Goal: Transaction & Acquisition: Purchase product/service

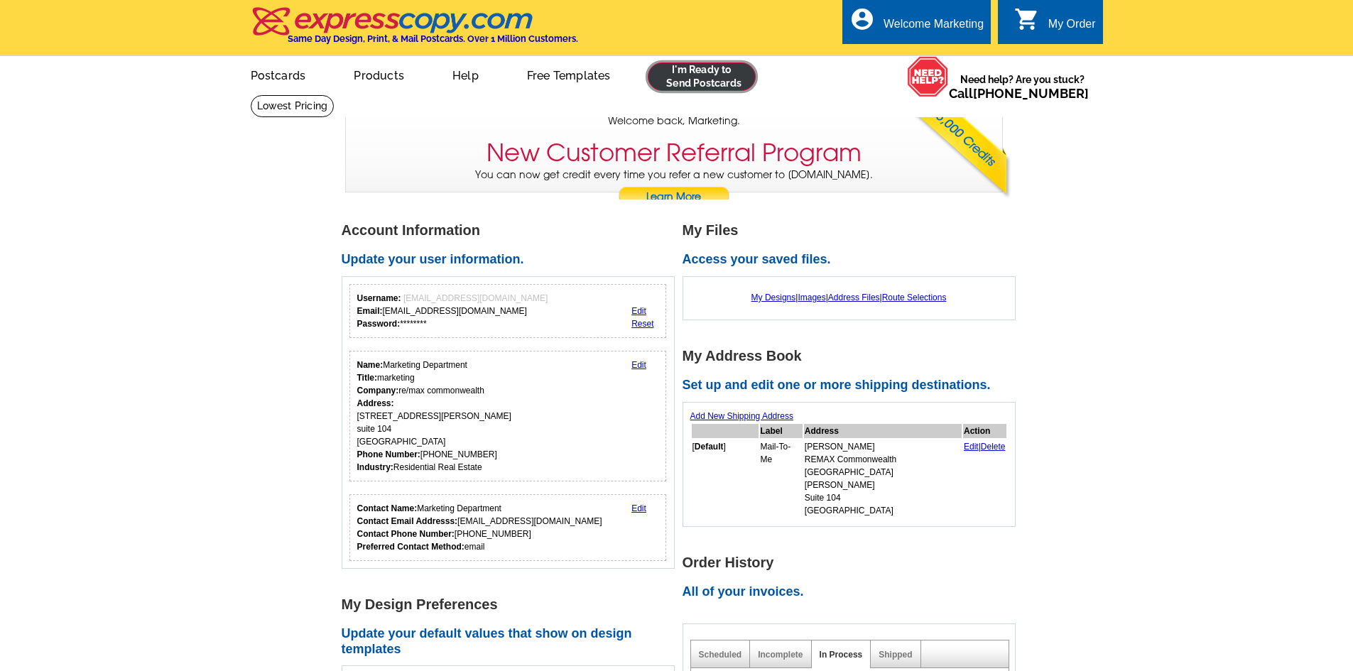
click at [713, 82] on link at bounding box center [702, 77] width 109 height 28
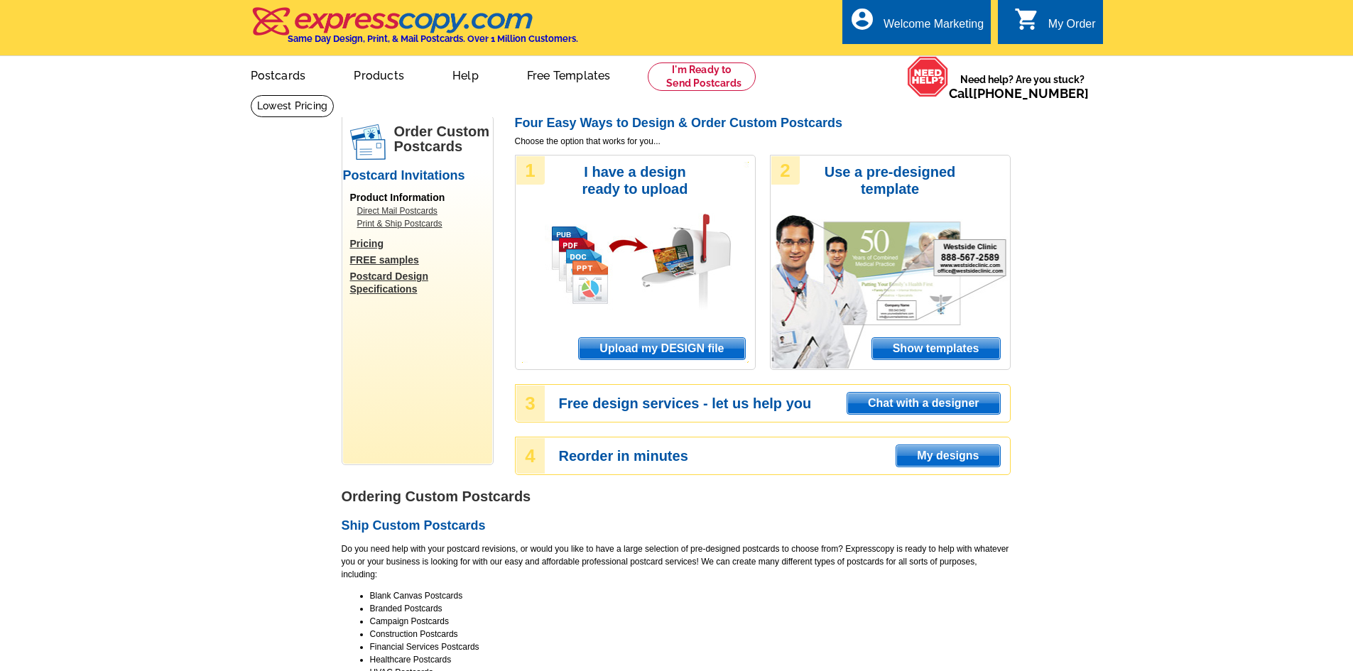
click at [676, 350] on span "Upload my DESIGN file" at bounding box center [662, 348] width 166 height 21
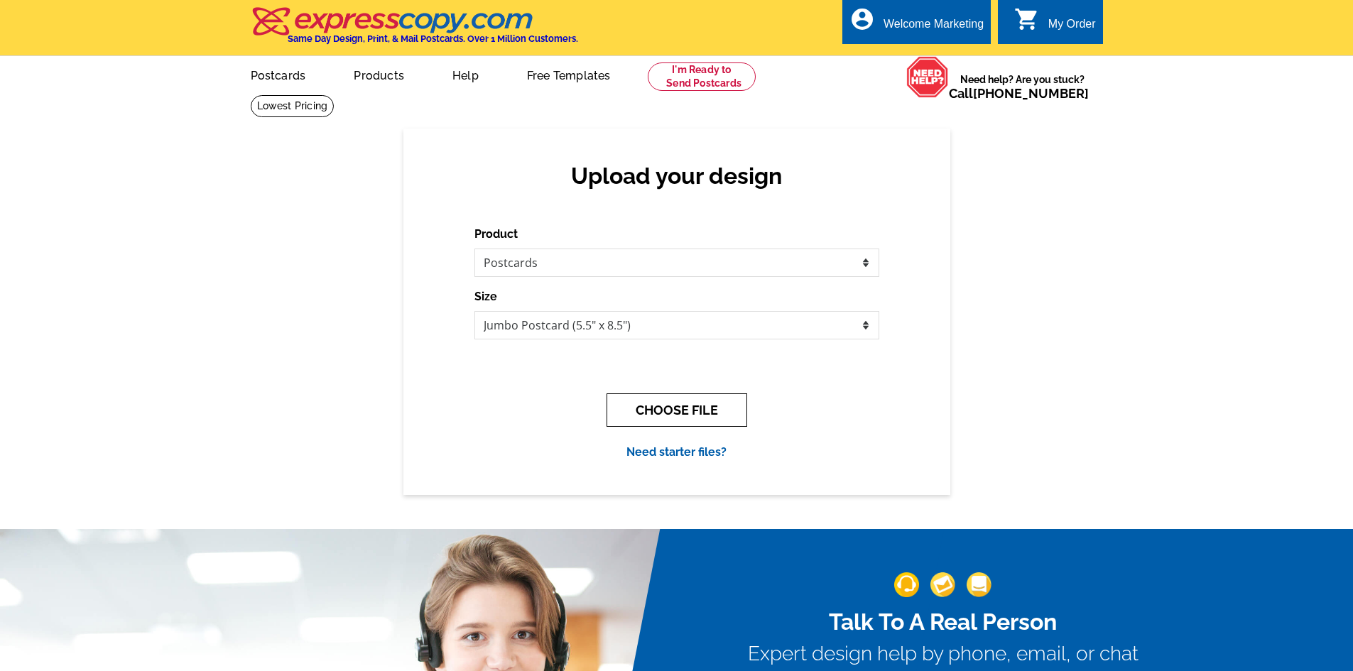
click at [676, 412] on button "CHOOSE FILE" at bounding box center [677, 410] width 141 height 33
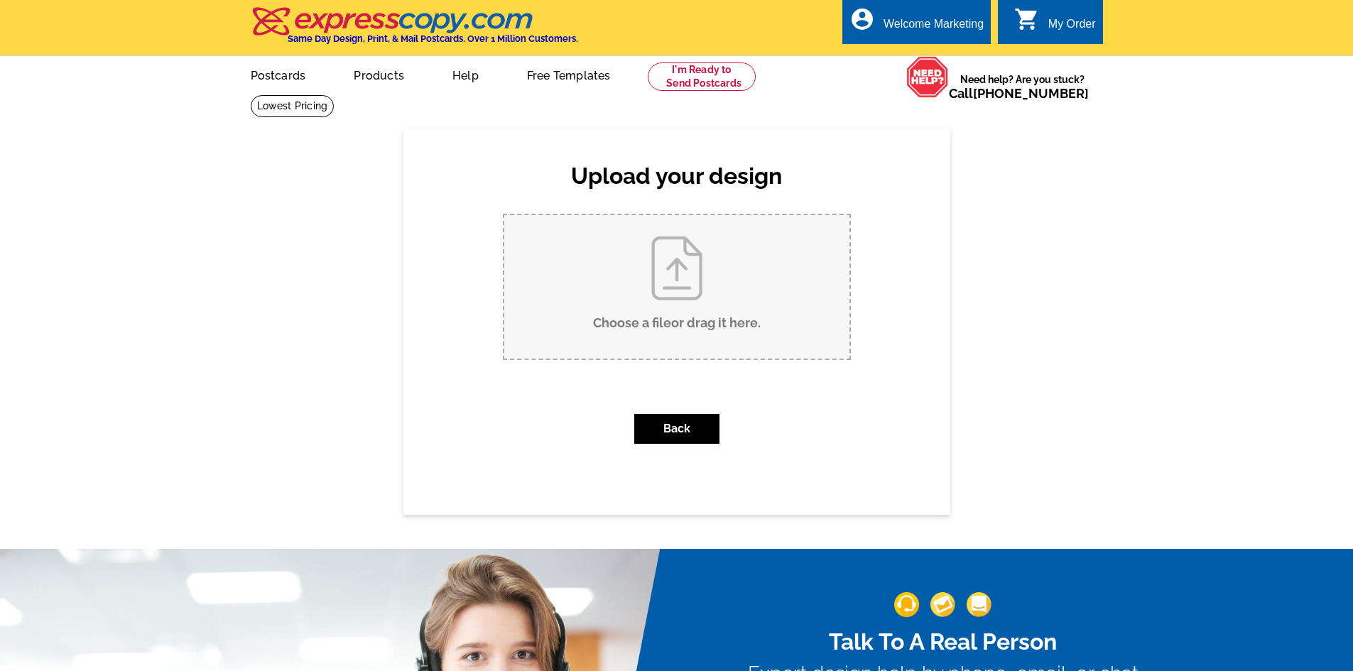
click at [674, 327] on input "Choose a file or drag it here ." at bounding box center [676, 286] width 345 height 143
type input "C:\fakepath\September Post Card.pdf"
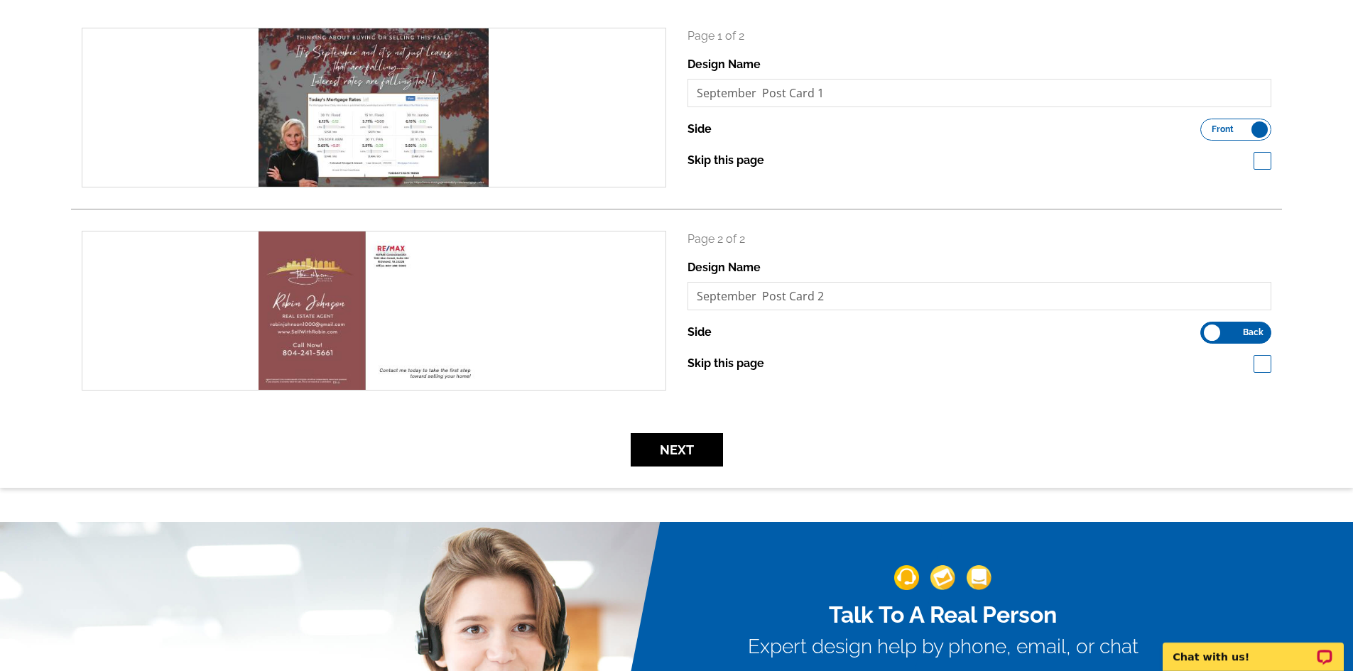
scroll to position [302, 0]
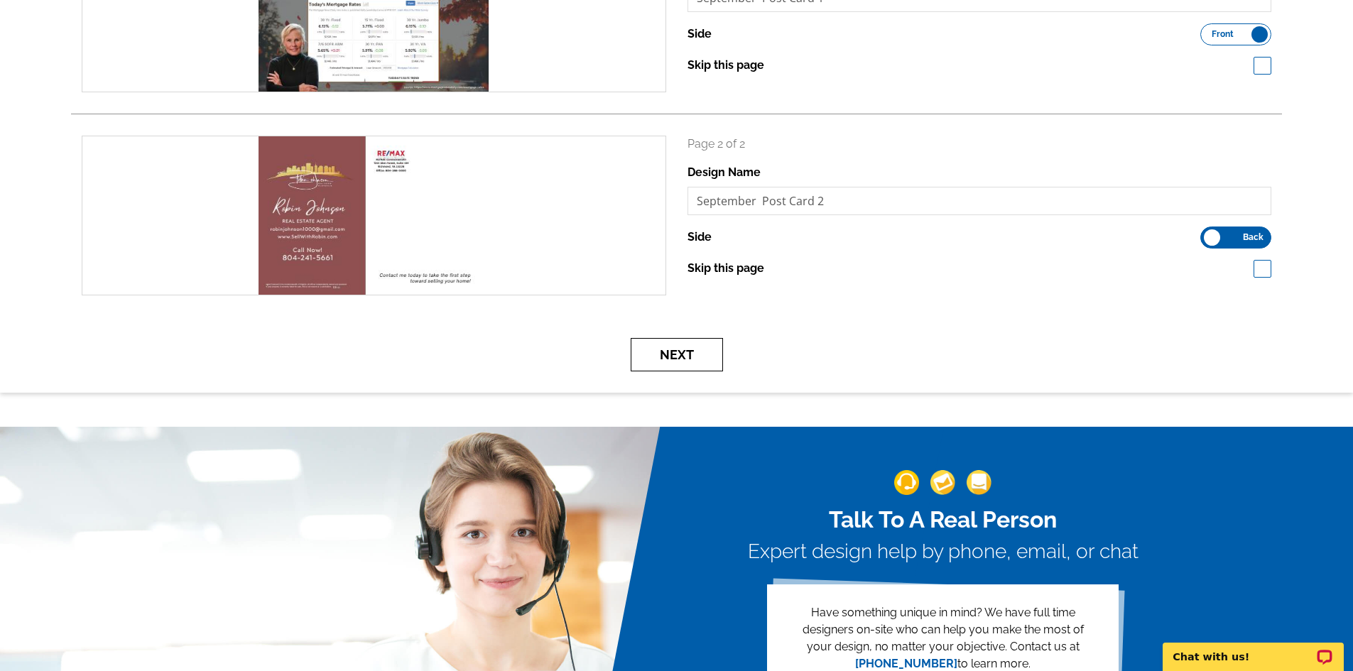
click at [705, 355] on button "Next" at bounding box center [677, 354] width 92 height 33
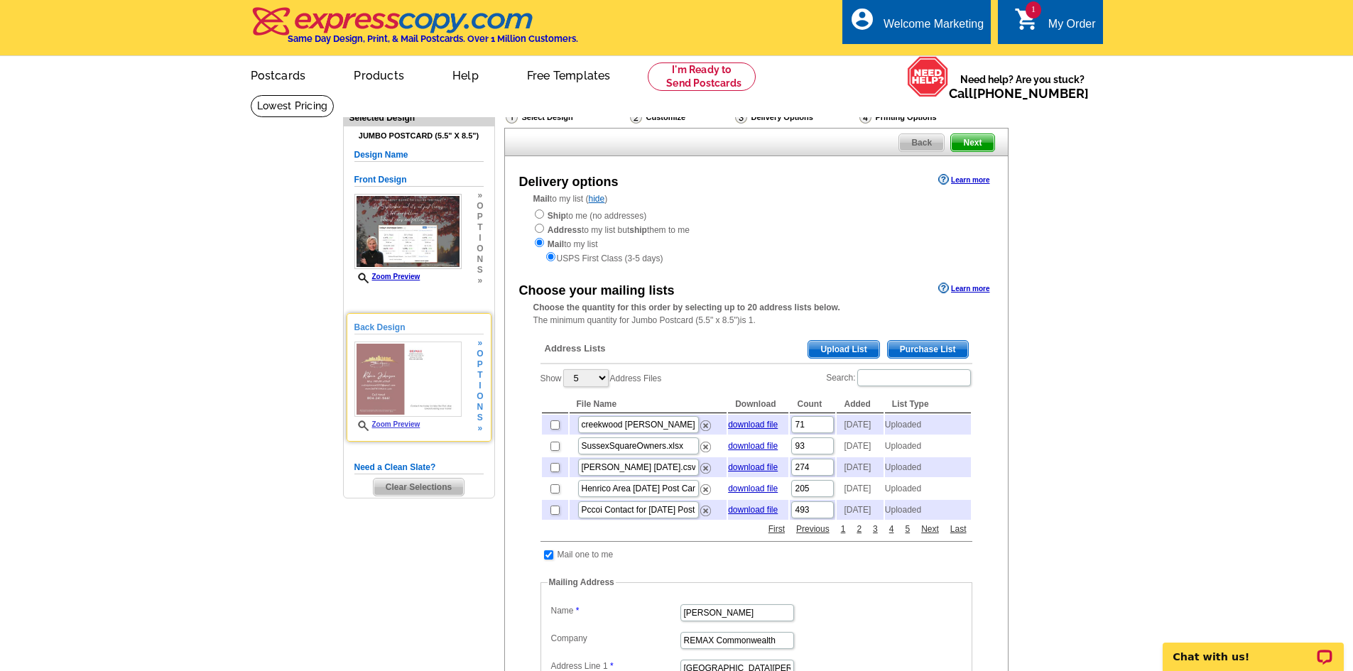
click at [427, 374] on img at bounding box center [407, 379] width 107 height 75
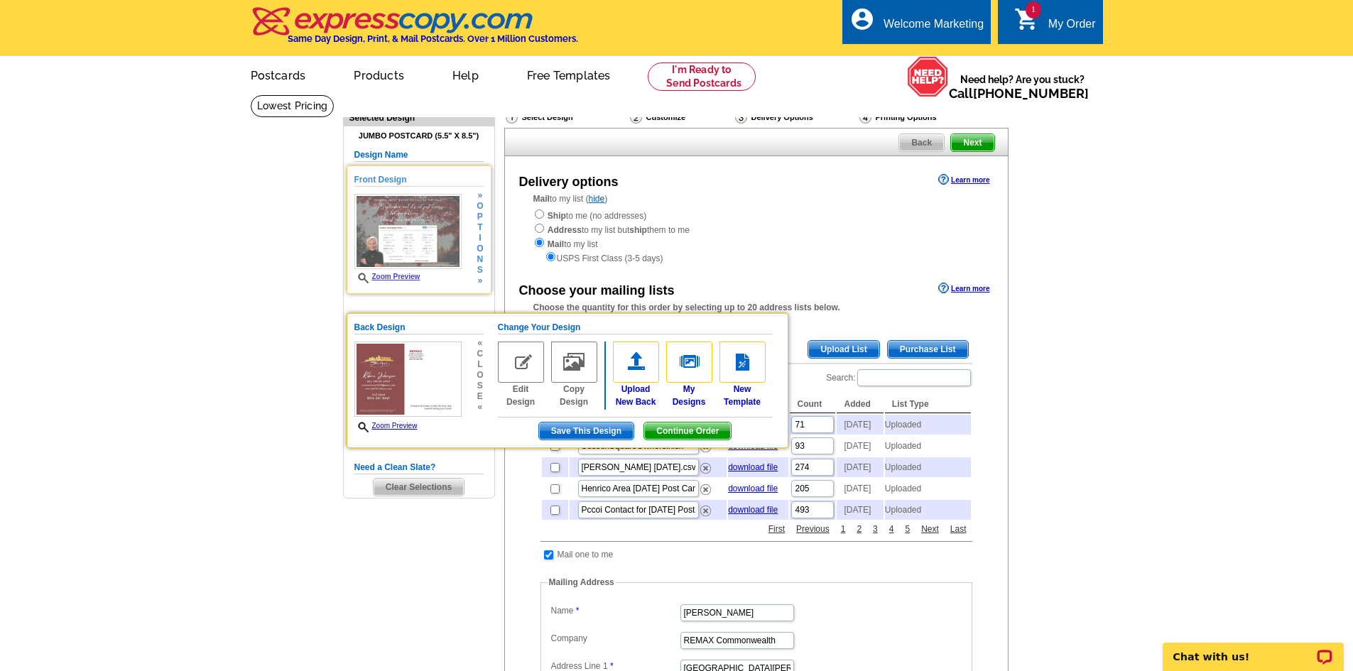
click at [421, 245] on img at bounding box center [407, 231] width 107 height 75
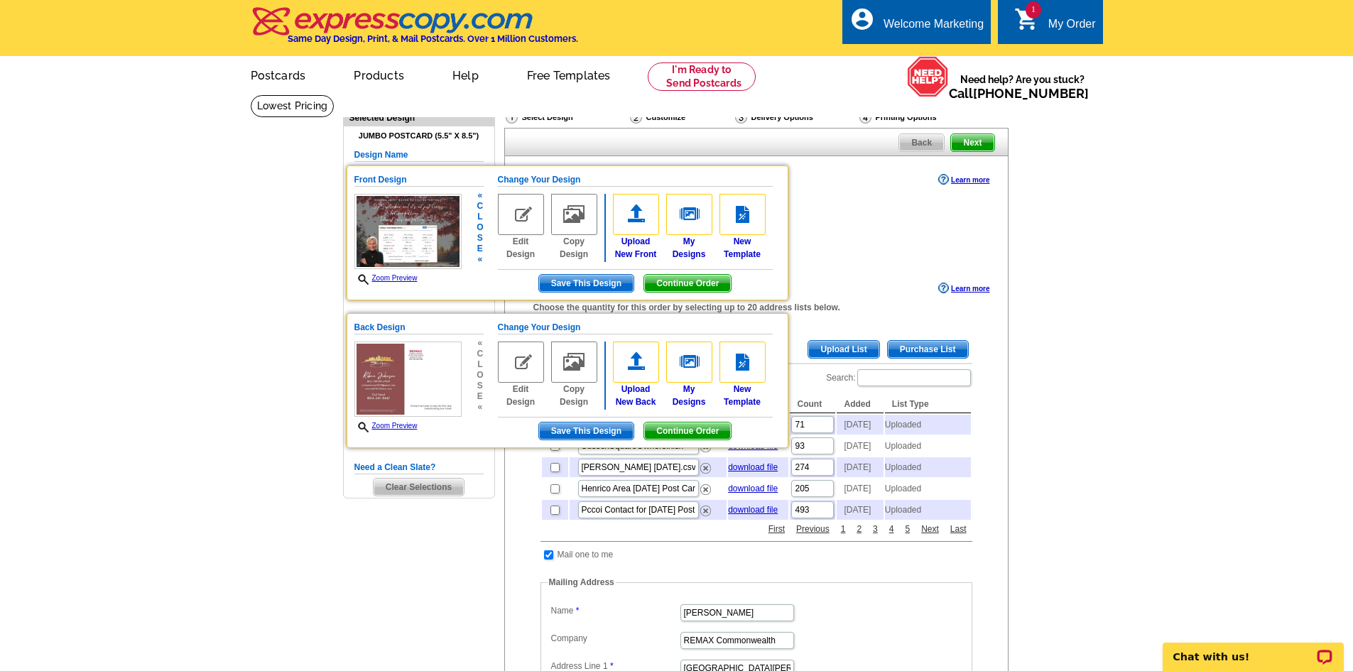
click at [426, 241] on img at bounding box center [407, 231] width 107 height 75
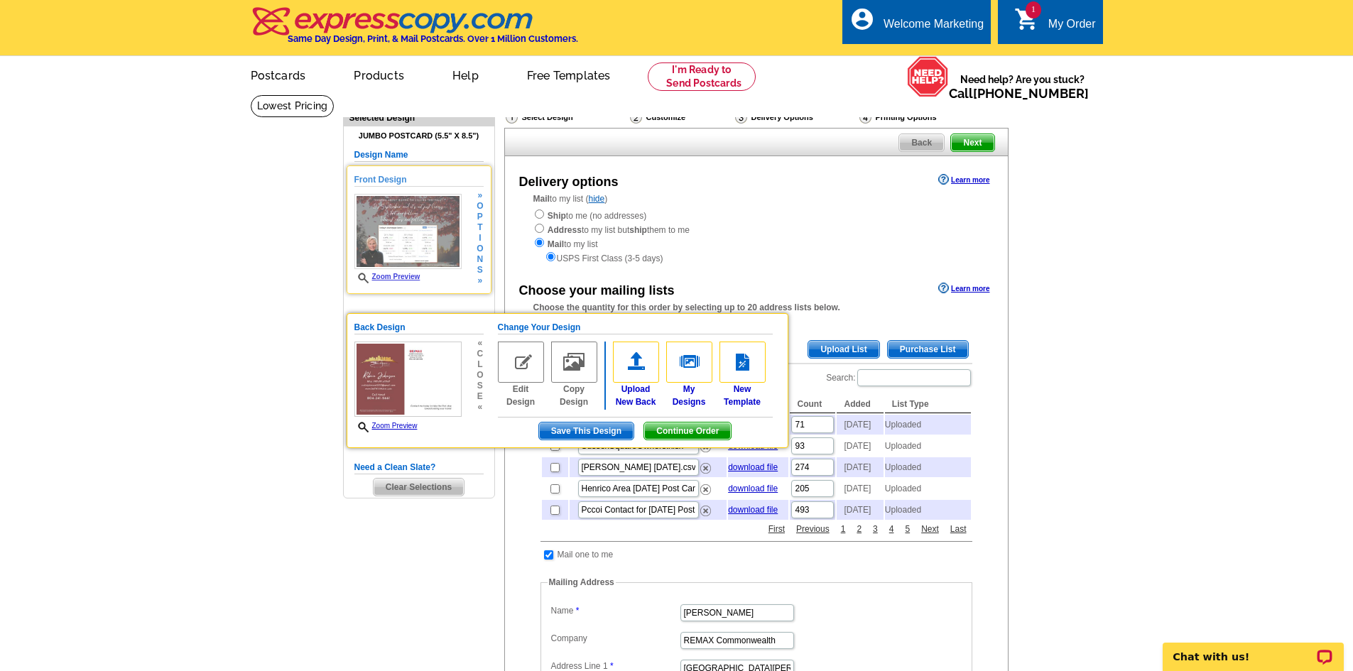
click at [404, 277] on link "Zoom Preview" at bounding box center [387, 277] width 66 height 8
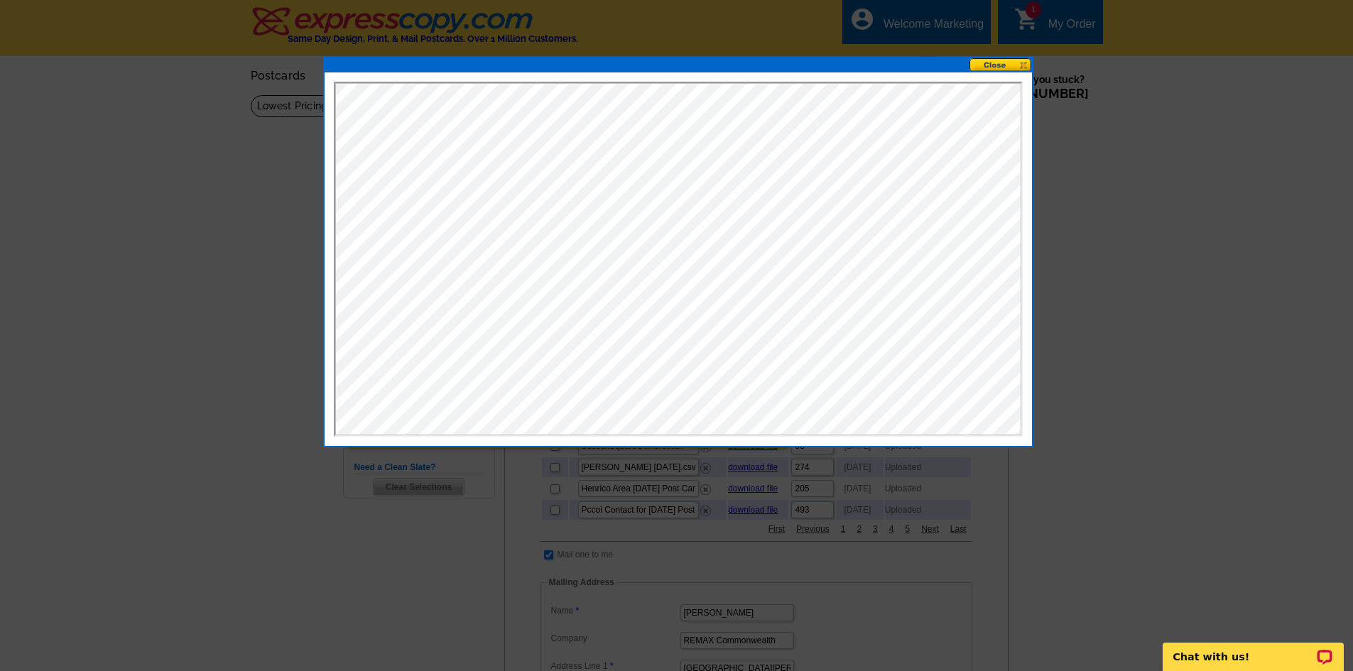
click at [985, 67] on button at bounding box center [1001, 64] width 63 height 13
